Goal: Navigation & Orientation: Find specific page/section

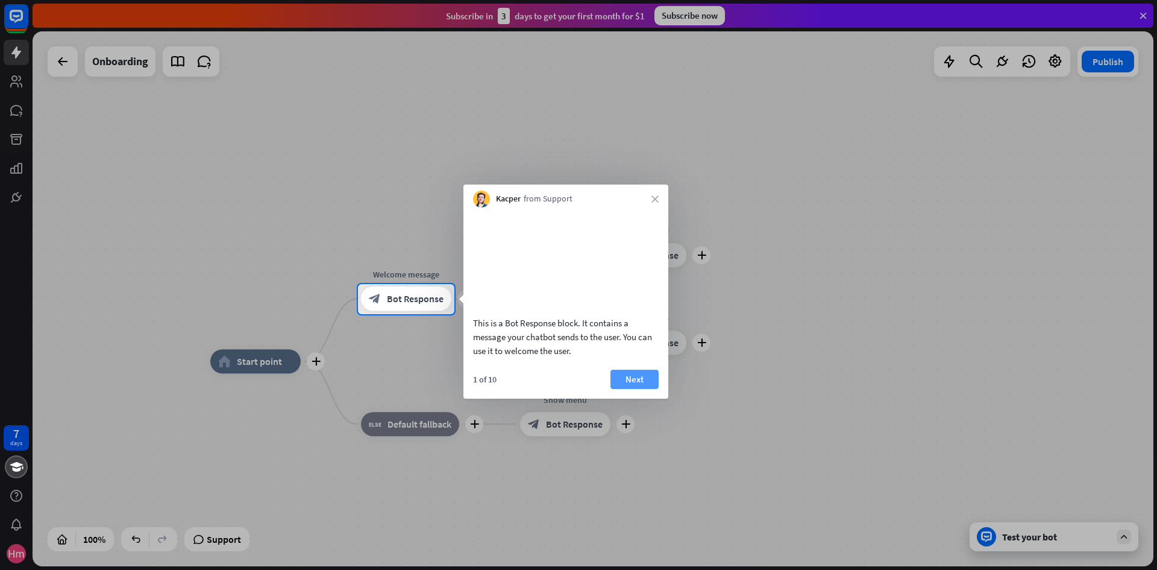
click at [638, 389] on button "Next" at bounding box center [635, 378] width 48 height 19
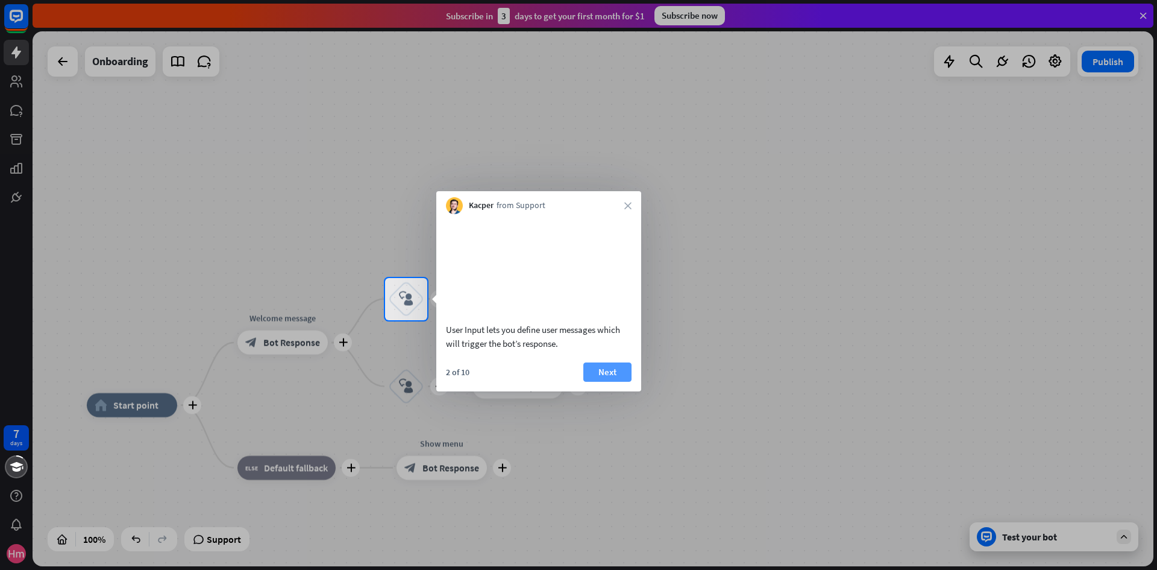
click at [597, 382] on button "Next" at bounding box center [607, 371] width 48 height 19
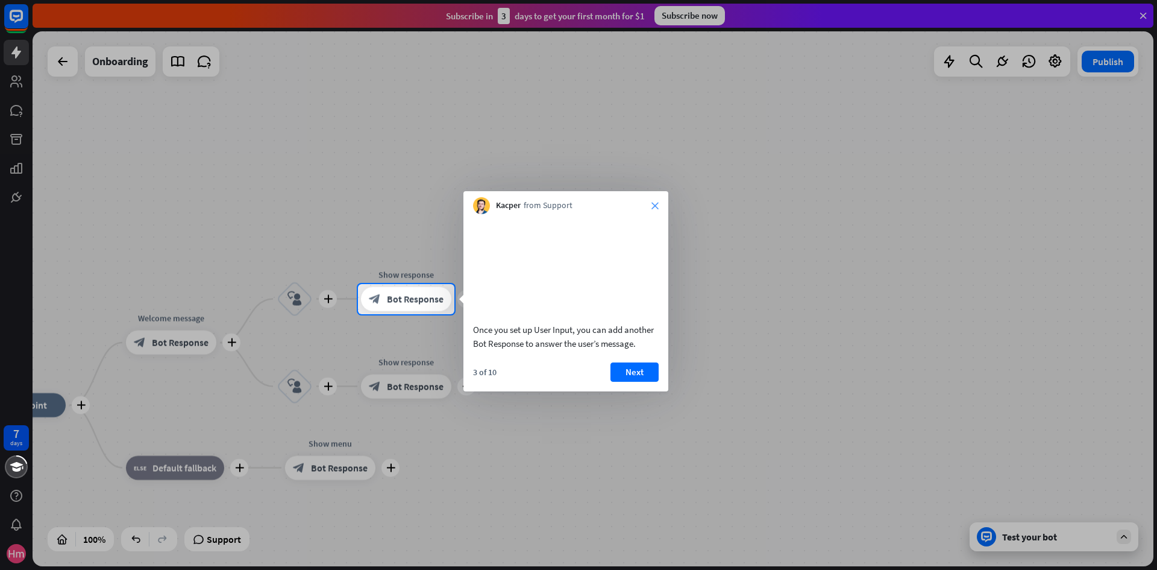
click at [656, 204] on icon "close" at bounding box center [655, 205] width 7 height 7
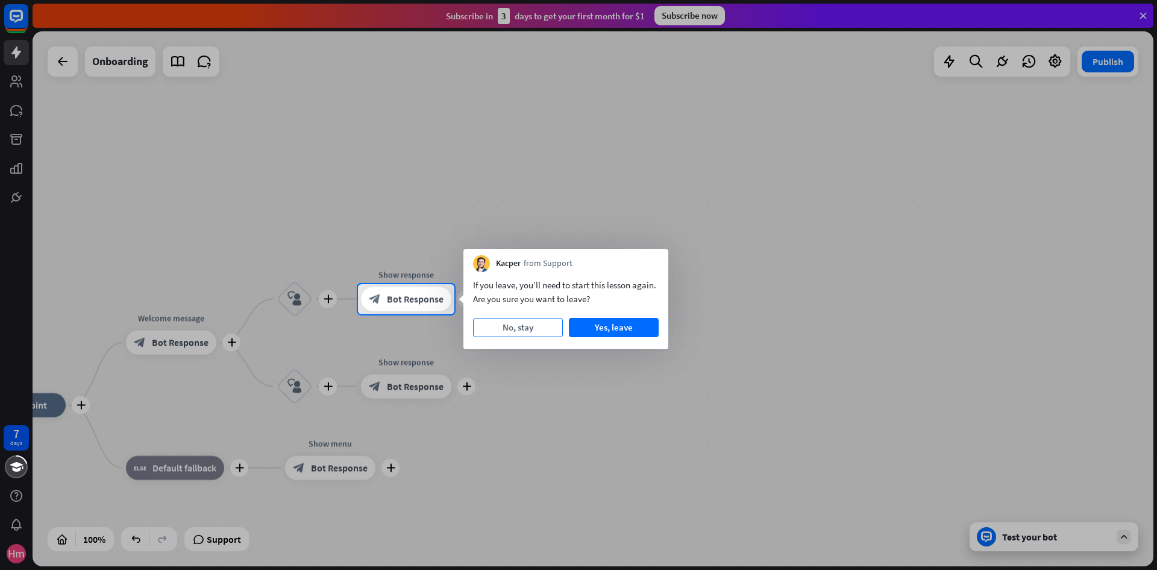
click at [550, 327] on button "No, stay" at bounding box center [518, 327] width 90 height 19
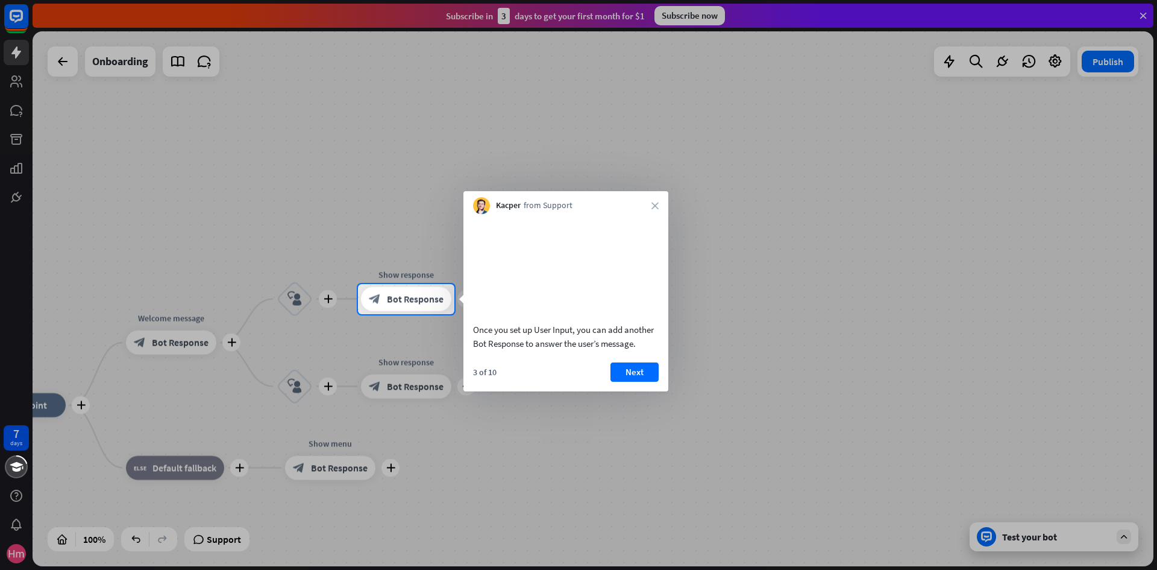
click at [652, 209] on div "Kacper from Support close" at bounding box center [566, 202] width 205 height 23
click at [654, 203] on icon "close" at bounding box center [655, 205] width 7 height 7
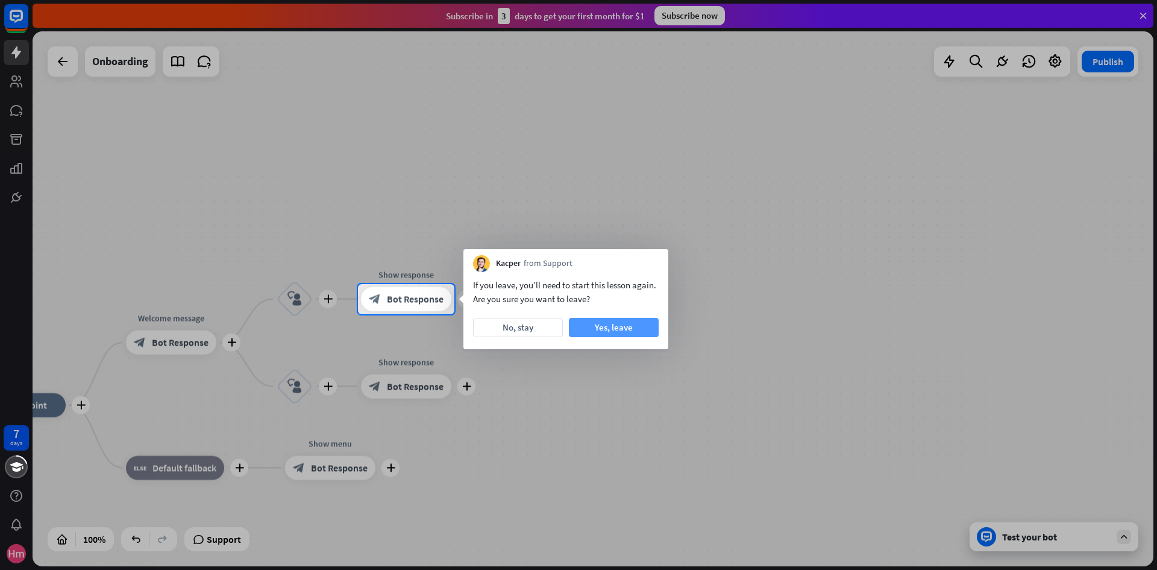
click at [591, 323] on button "Yes, leave" at bounding box center [614, 327] width 90 height 19
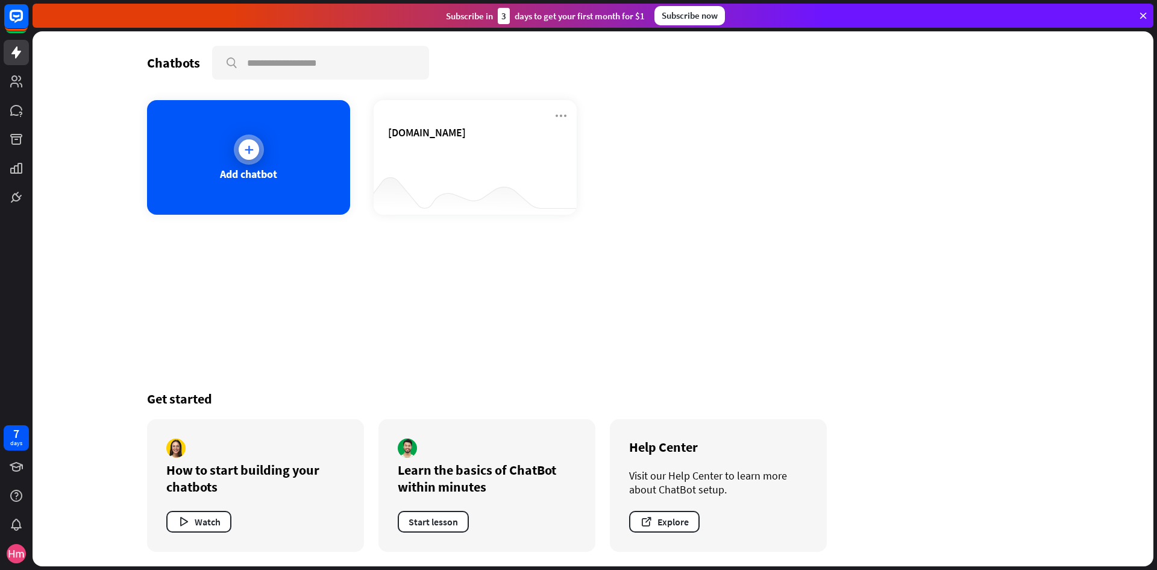
click at [283, 173] on div "Add chatbot" at bounding box center [248, 157] width 203 height 115
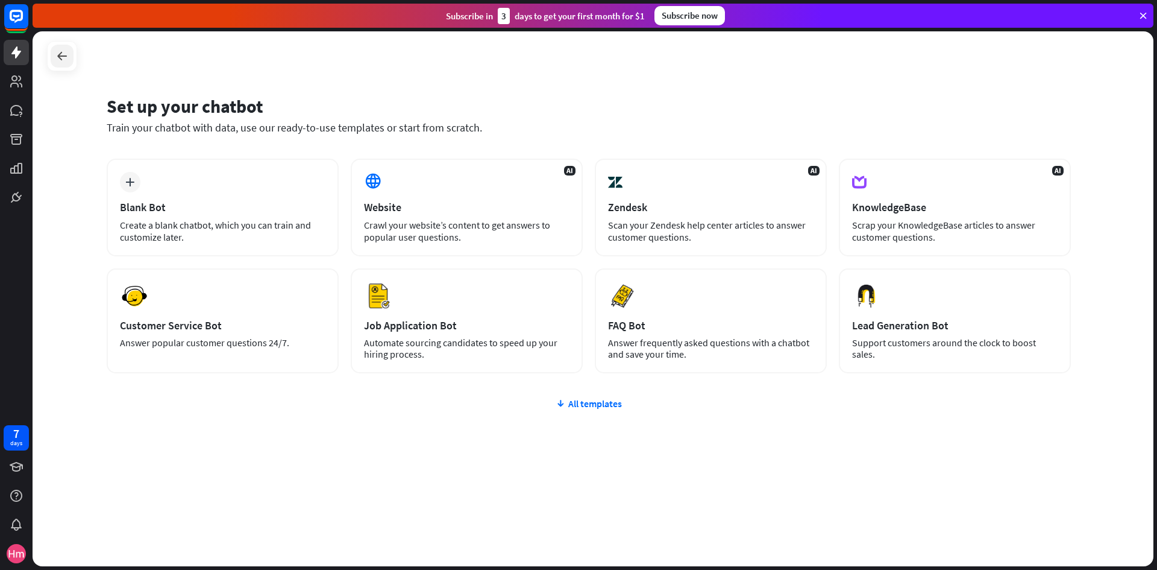
click at [63, 56] on icon at bounding box center [62, 56] width 14 height 14
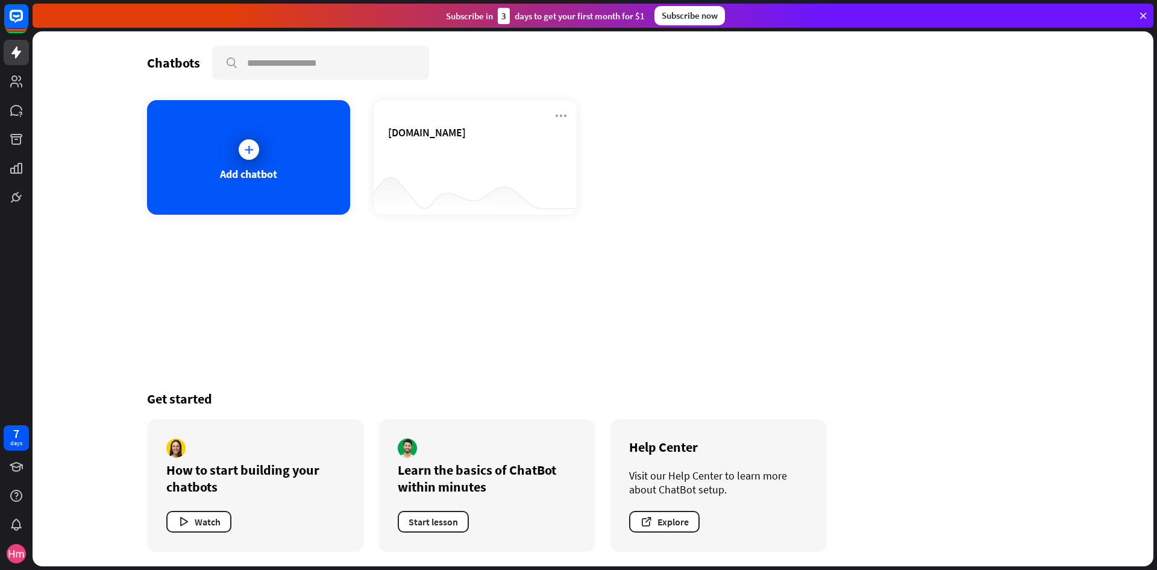
click at [1143, 15] on icon at bounding box center [1143, 15] width 11 height 11
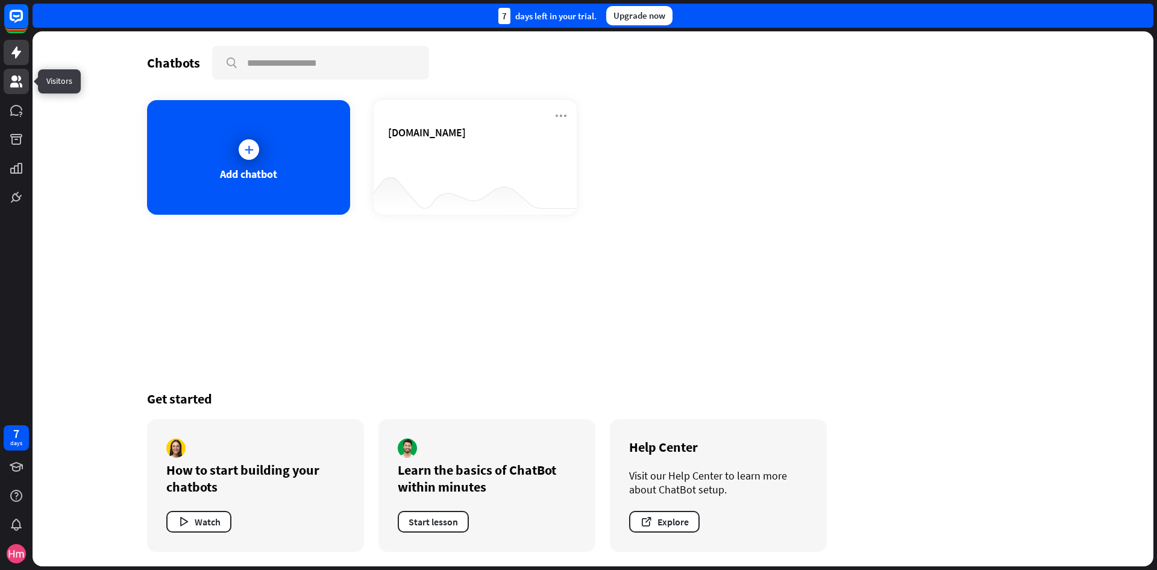
click at [16, 82] on icon at bounding box center [16, 81] width 14 height 14
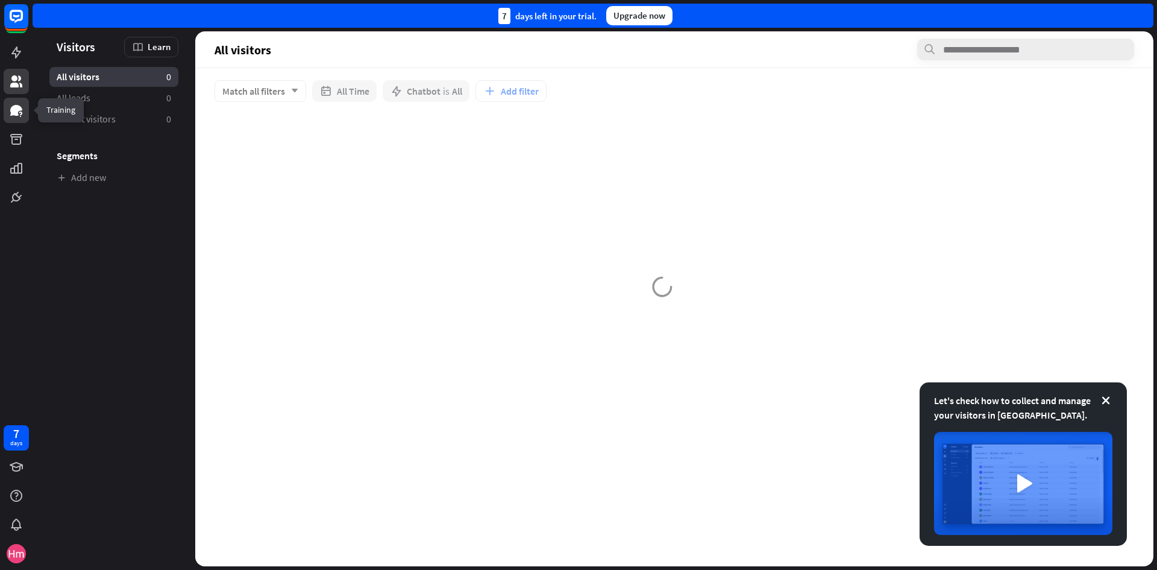
click at [27, 115] on link at bounding box center [16, 110] width 25 height 25
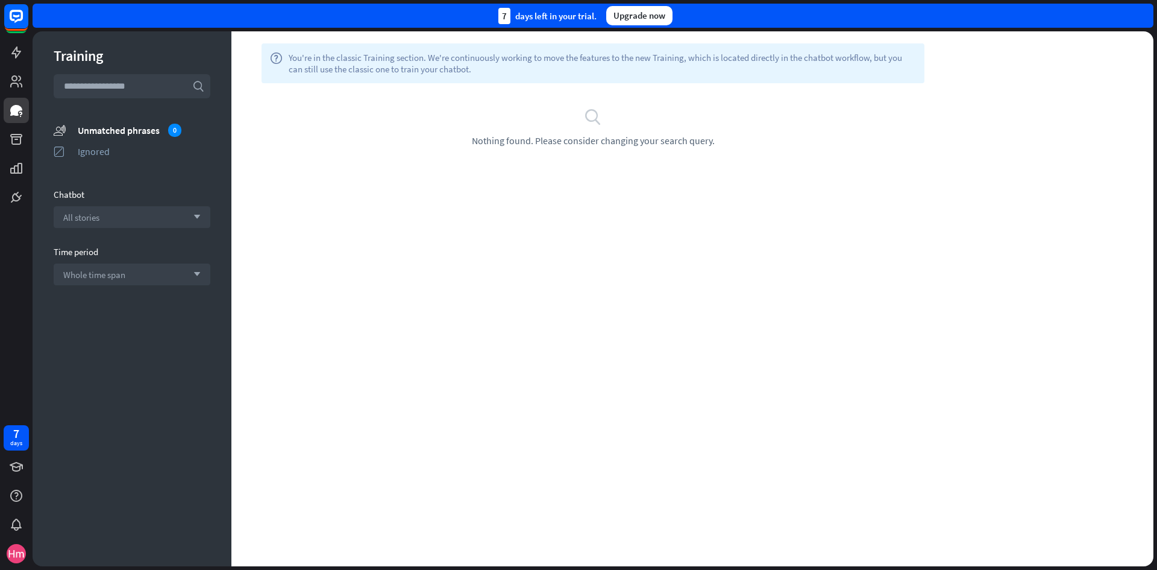
click at [189, 80] on input "text" at bounding box center [132, 86] width 157 height 24
click at [333, 57] on span "You're in the classic Training section. We're continuously working to move the …" at bounding box center [602, 63] width 627 height 23
click at [87, 152] on div "Ignored" at bounding box center [144, 151] width 133 height 12
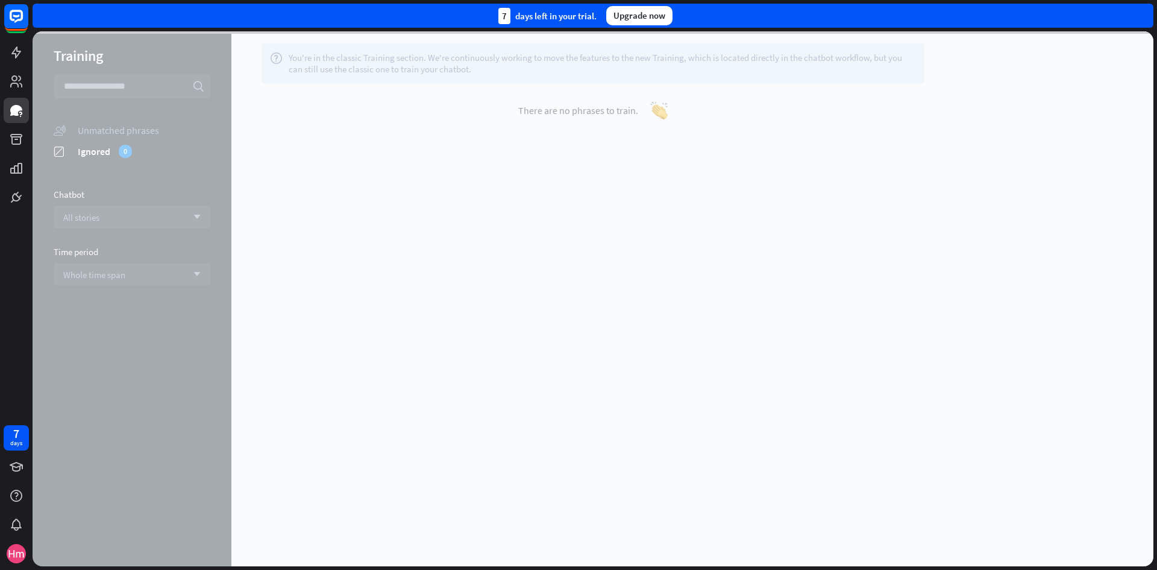
click at [91, 134] on div at bounding box center [593, 298] width 1121 height 535
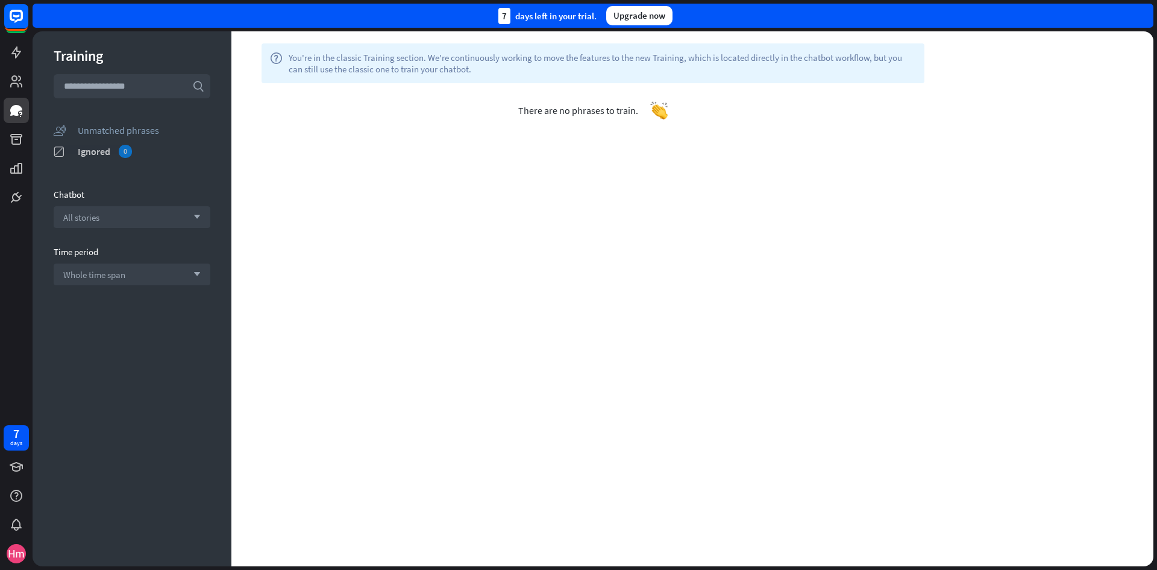
click at [84, 155] on div "Ignored 0" at bounding box center [144, 151] width 133 height 13
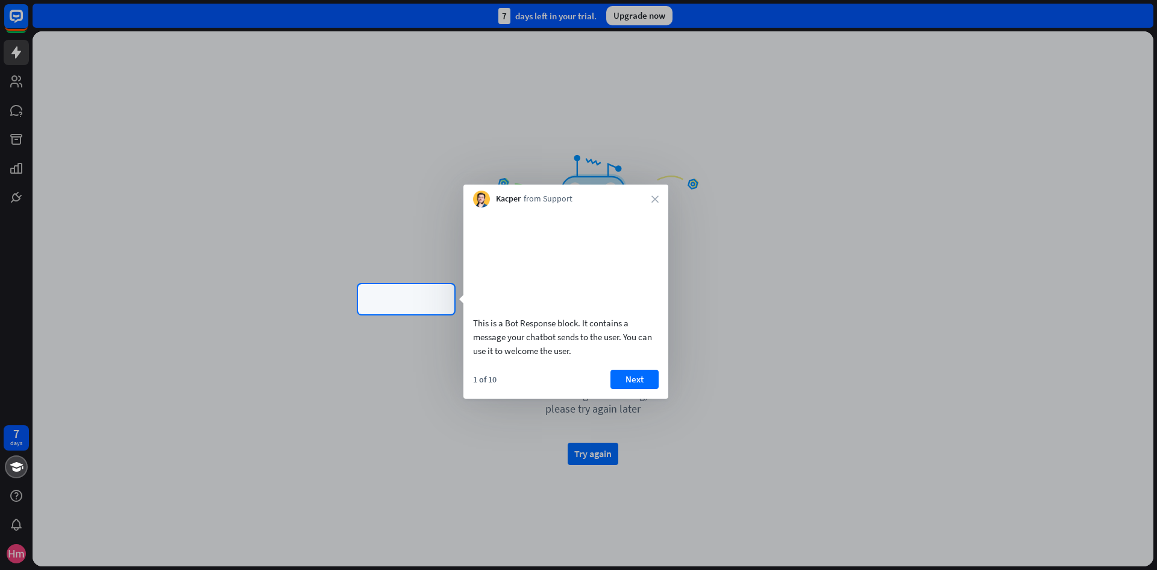
click at [749, 303] on div at bounding box center [805, 299] width 703 height 30
click at [650, 204] on div "Kacper from Support close" at bounding box center [566, 195] width 205 height 23
click at [653, 199] on icon "close" at bounding box center [655, 198] width 7 height 7
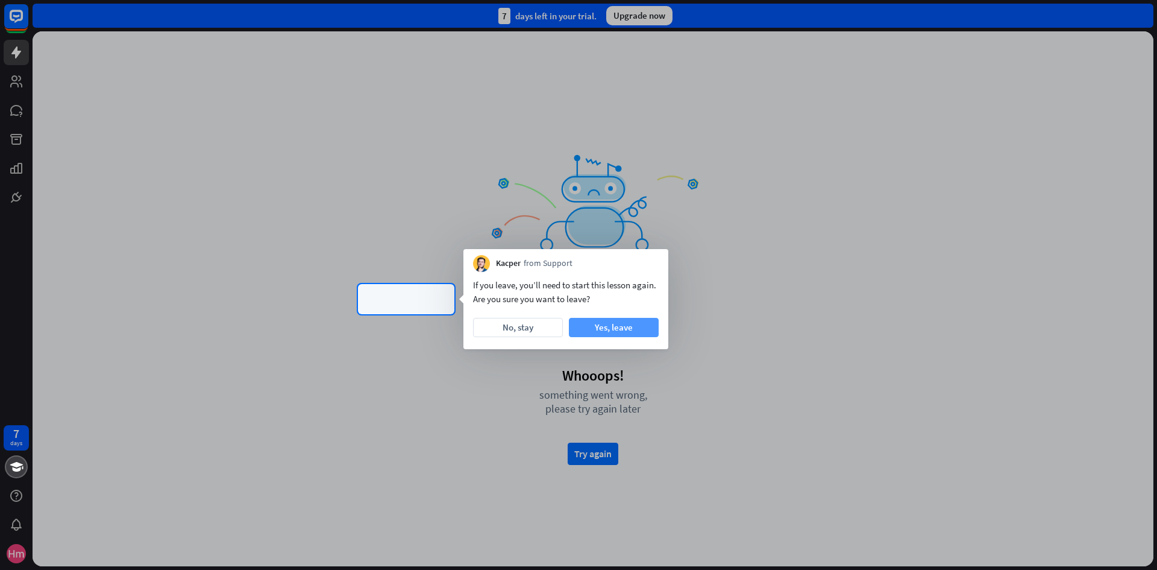
click at [627, 327] on button "Yes, leave" at bounding box center [614, 327] width 90 height 19
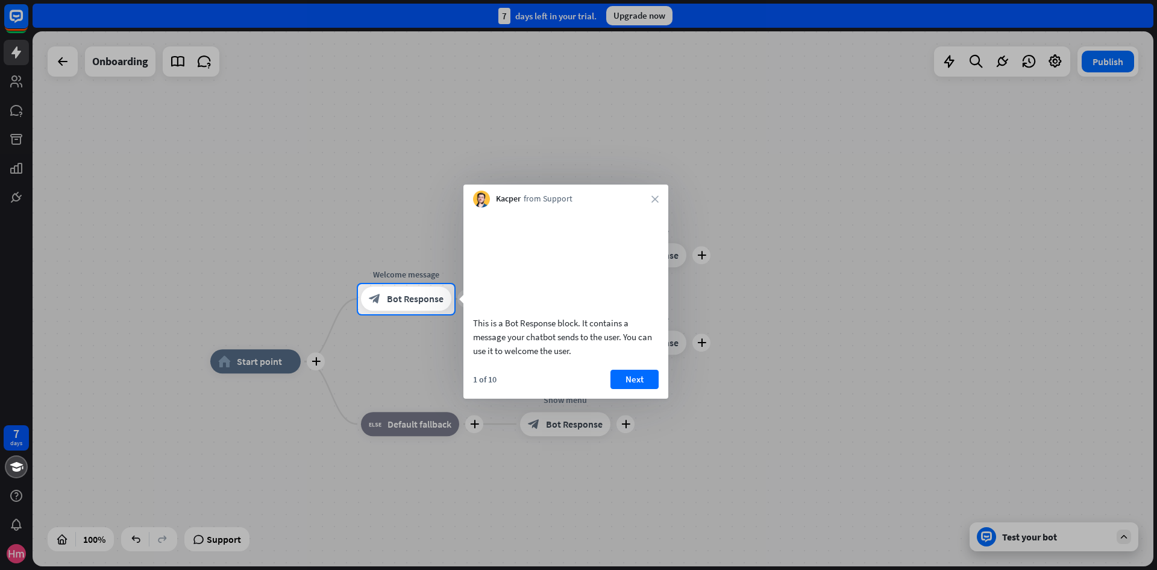
click at [652, 193] on div "Kacper from Support close" at bounding box center [566, 195] width 205 height 23
click at [652, 203] on div "Kacper from Support close" at bounding box center [566, 195] width 205 height 23
click at [664, 193] on div "Kacper from Support close" at bounding box center [566, 195] width 205 height 23
click at [661, 194] on div "Kacper from Support close" at bounding box center [566, 195] width 205 height 23
click at [657, 198] on icon "close" at bounding box center [655, 198] width 7 height 7
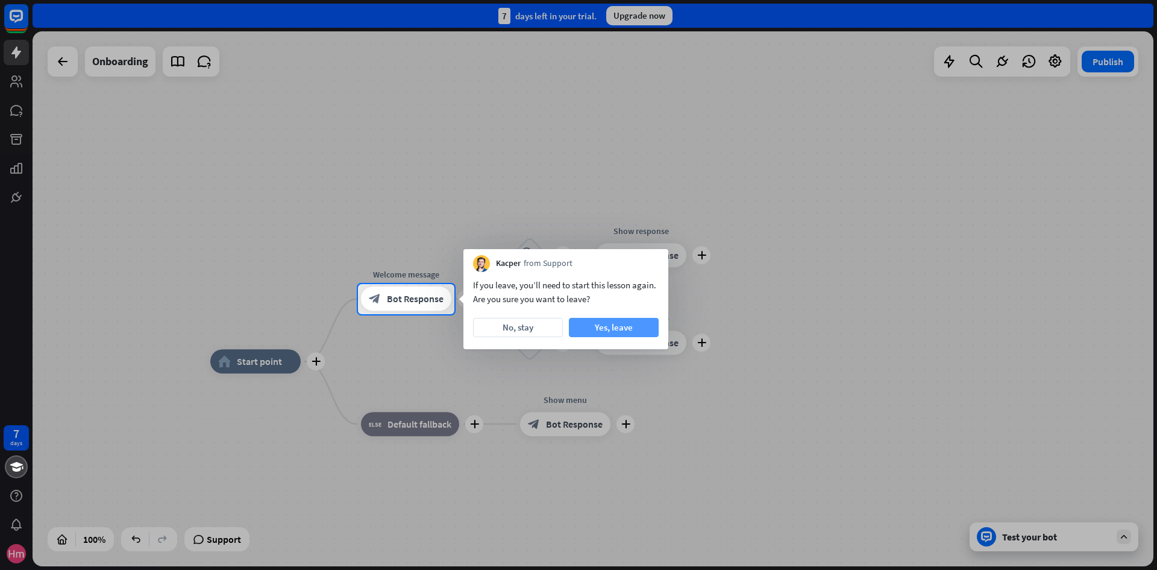
click at [632, 330] on button "Yes, leave" at bounding box center [614, 327] width 90 height 19
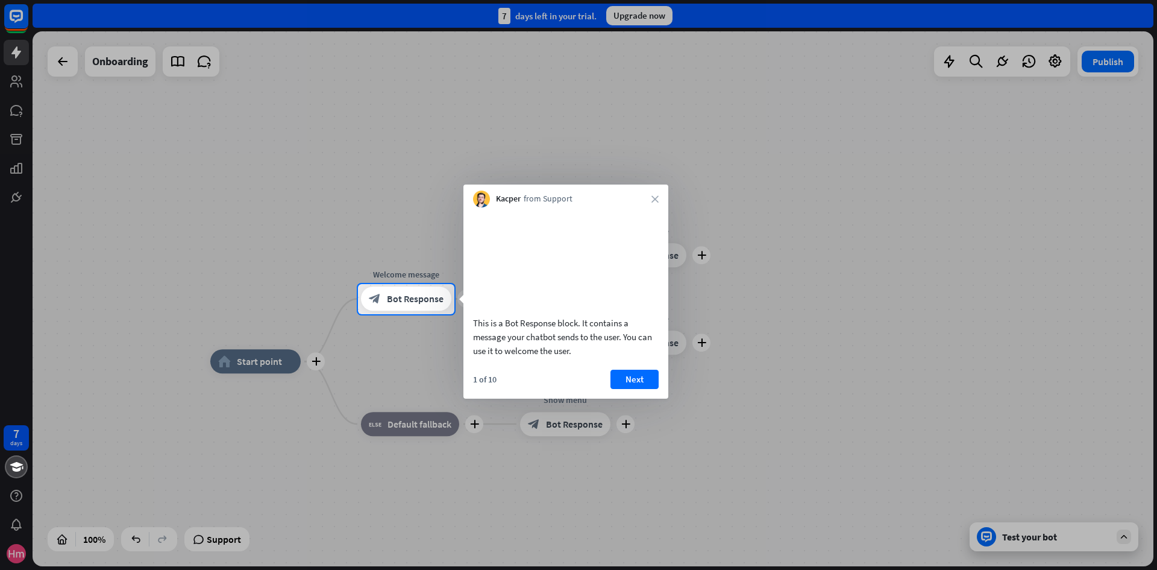
click at [655, 203] on div "Kacper from Support close" at bounding box center [566, 195] width 205 height 23
click at [652, 198] on div "Kacper from Support close" at bounding box center [566, 195] width 205 height 23
click at [655, 197] on icon "close" at bounding box center [655, 198] width 7 height 7
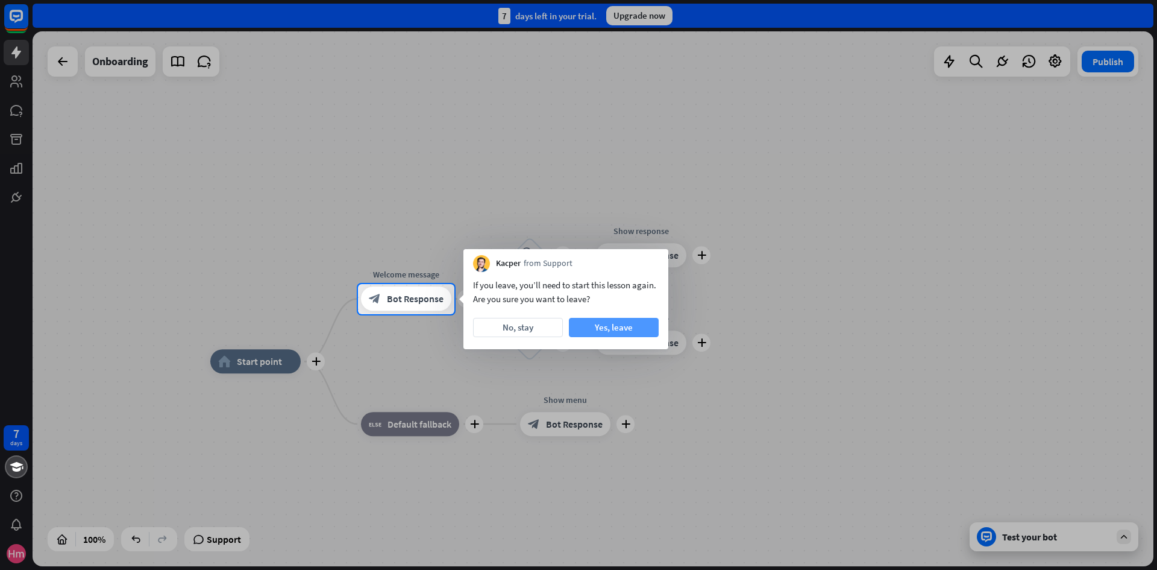
click at [611, 322] on button "Yes, leave" at bounding box center [614, 327] width 90 height 19
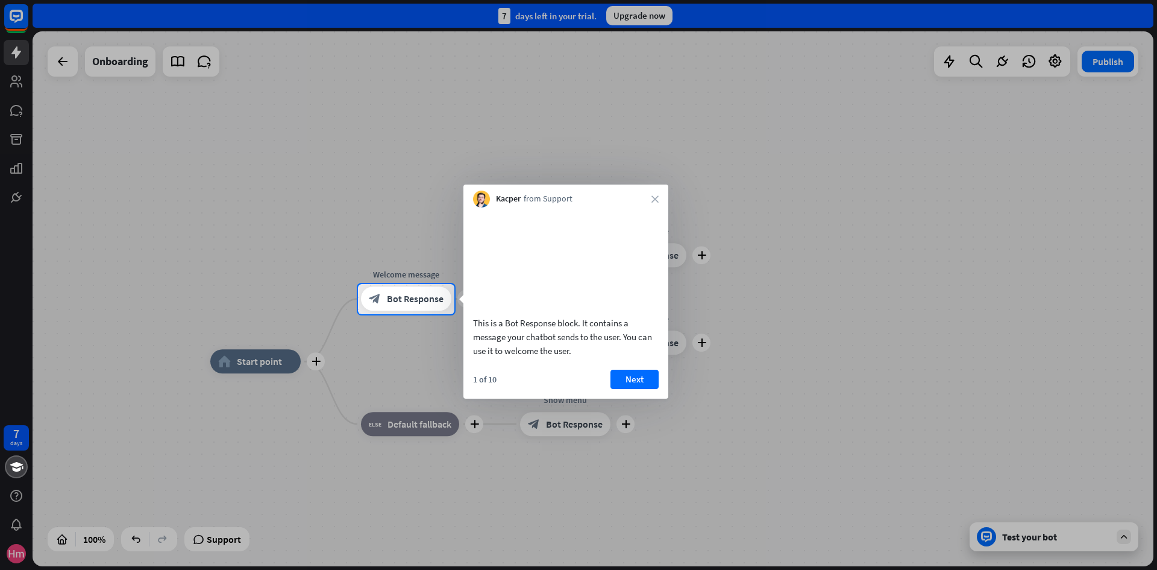
click at [659, 200] on div "Kacper from Support close" at bounding box center [566, 195] width 205 height 23
click at [658, 198] on icon "close" at bounding box center [655, 198] width 7 height 7
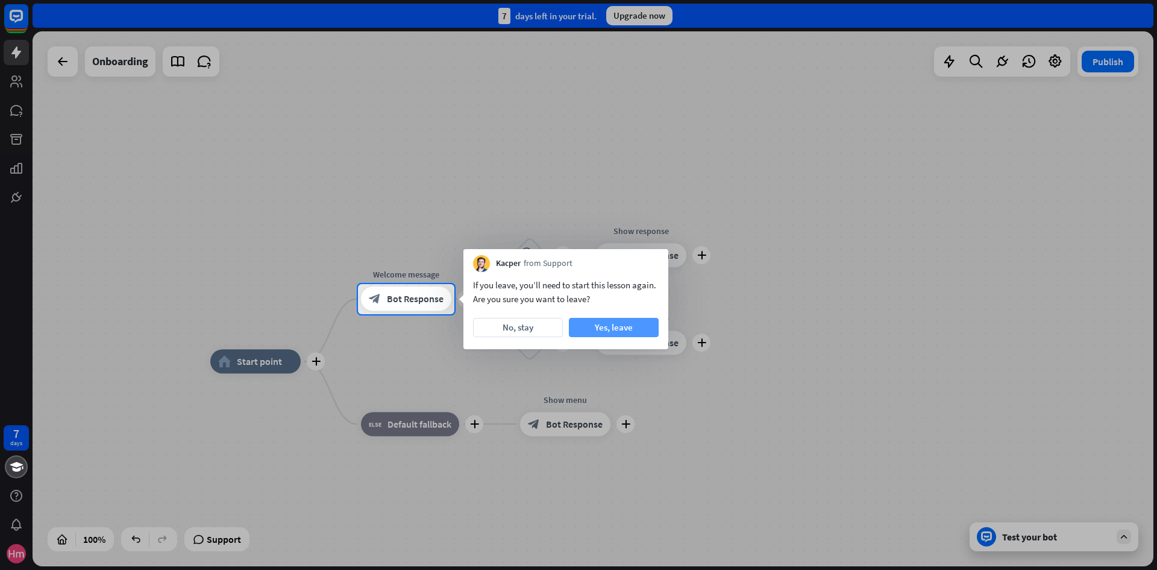
click at [589, 332] on button "Yes, leave" at bounding box center [614, 327] width 90 height 19
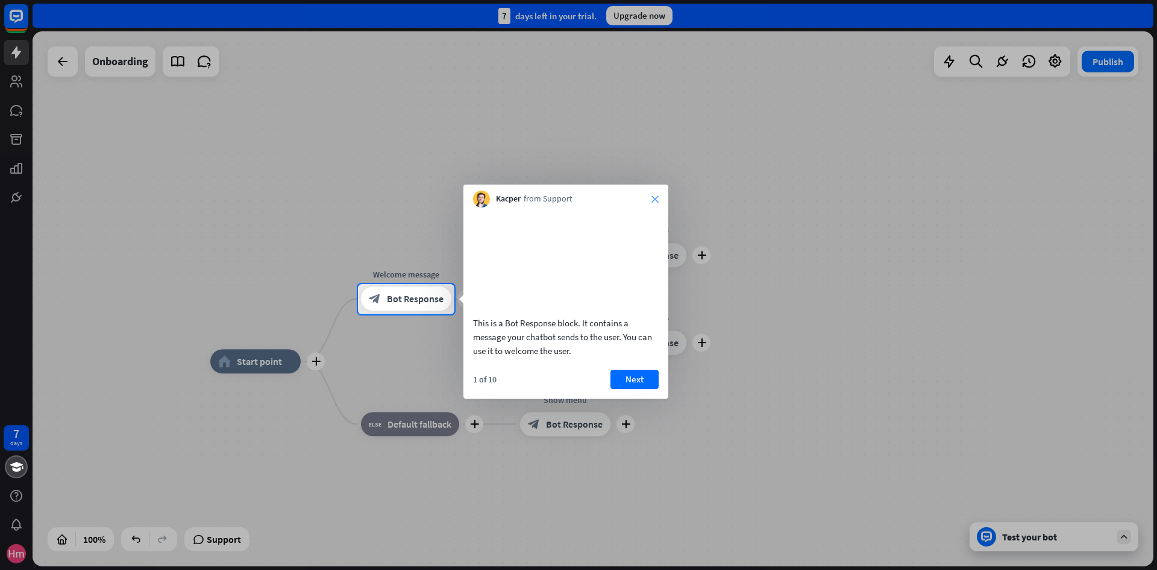
click at [654, 200] on icon "close" at bounding box center [655, 198] width 7 height 7
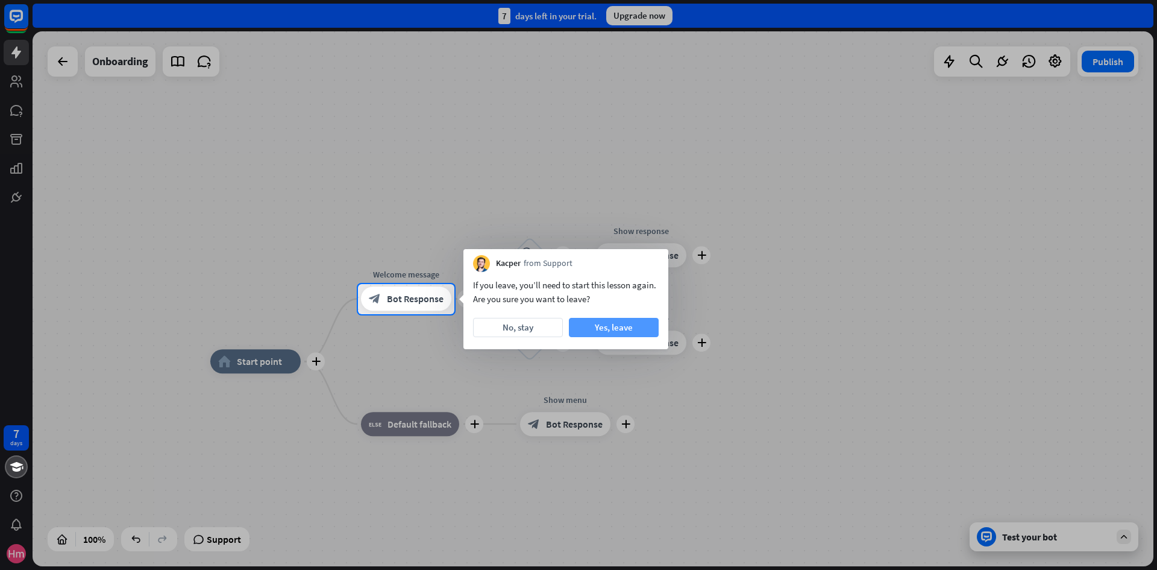
click at [615, 325] on button "Yes, leave" at bounding box center [614, 327] width 90 height 19
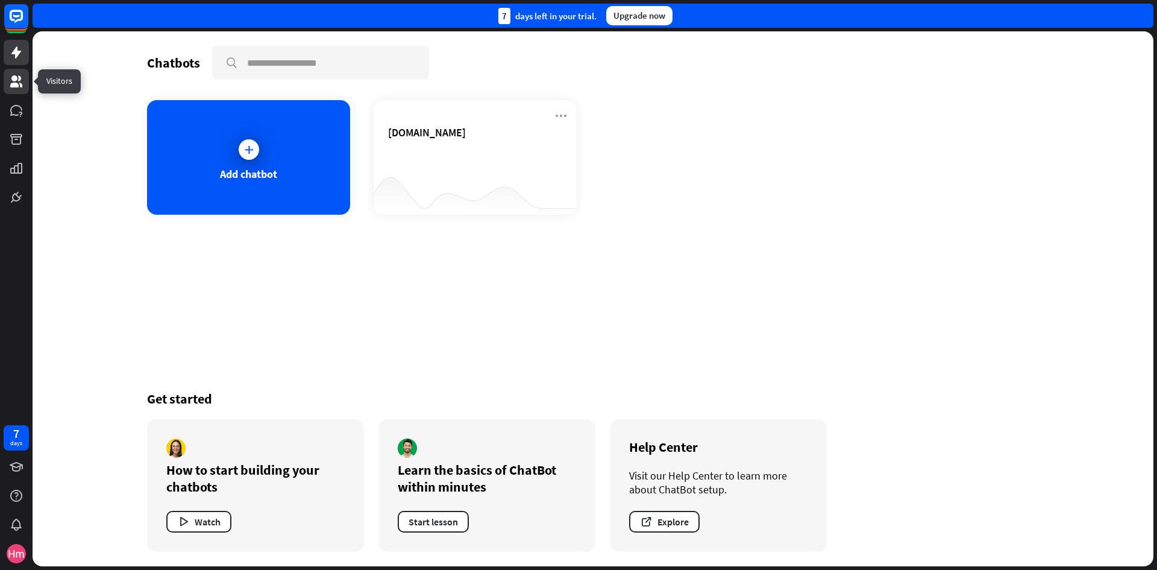
click at [15, 74] on link at bounding box center [16, 81] width 25 height 25
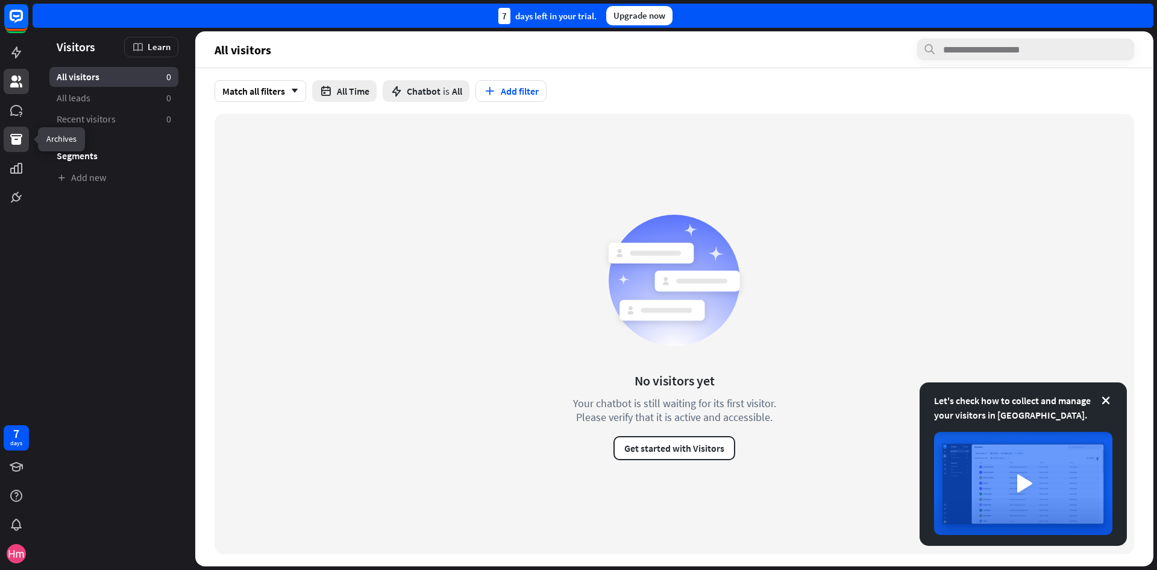
click at [16, 137] on icon at bounding box center [16, 139] width 12 height 11
